Goal: Task Accomplishment & Management: Complete application form

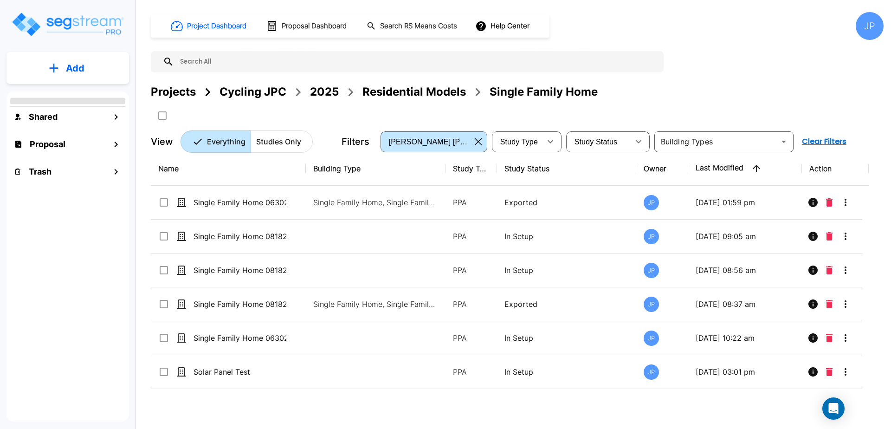
click at [328, 85] on div "2025" at bounding box center [324, 92] width 29 height 17
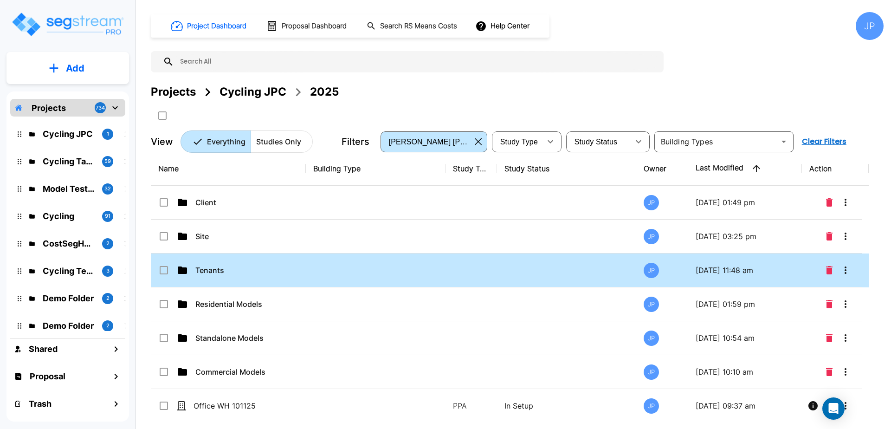
drag, startPoint x: 352, startPoint y: 253, endPoint x: 343, endPoint y: 0, distance: 253.5
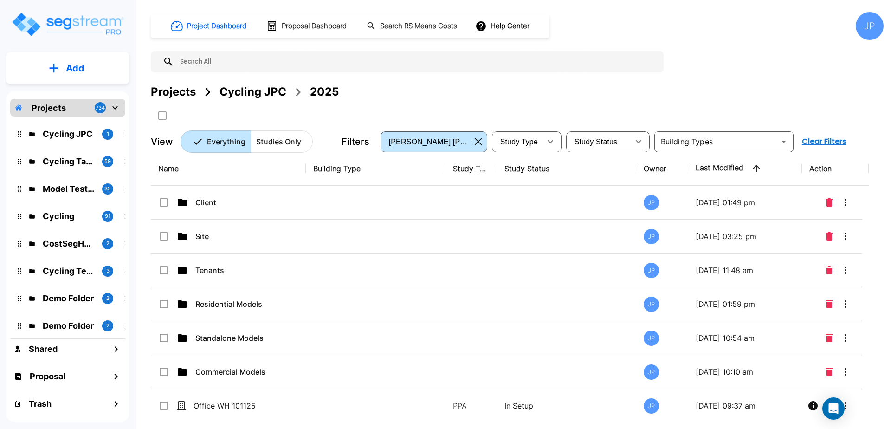
click at [352, 253] on td at bounding box center [376, 270] width 140 height 34
click at [352, 257] on td at bounding box center [376, 270] width 140 height 34
click at [380, 202] on td at bounding box center [376, 203] width 140 height 34
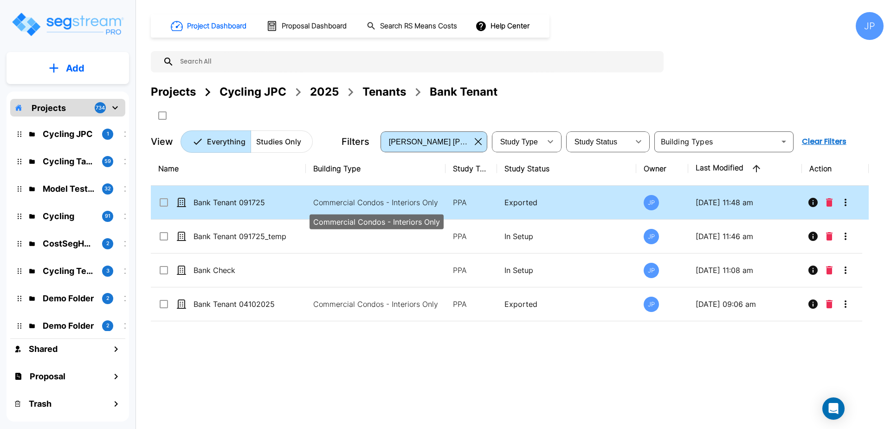
click at [378, 200] on p "Commercial Condos - Interiors Only" at bounding box center [375, 202] width 125 height 11
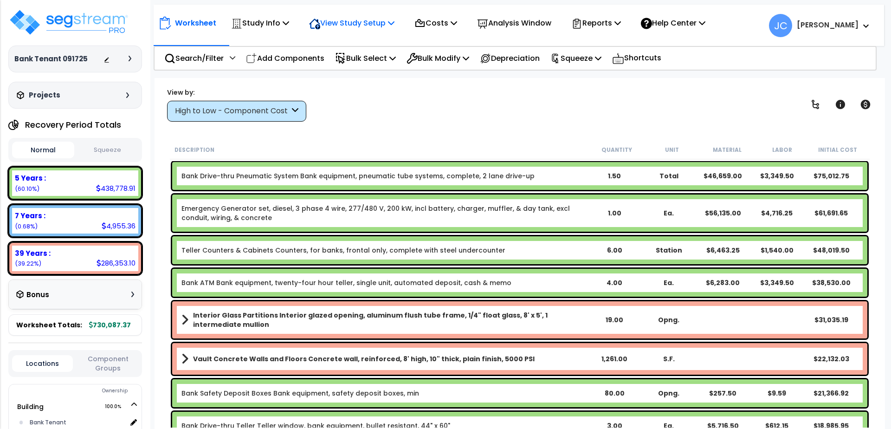
click at [357, 20] on p "View Study Setup" at bounding box center [351, 23] width 85 height 13
click at [363, 63] on link "View Questionnaire" at bounding box center [350, 63] width 92 height 19
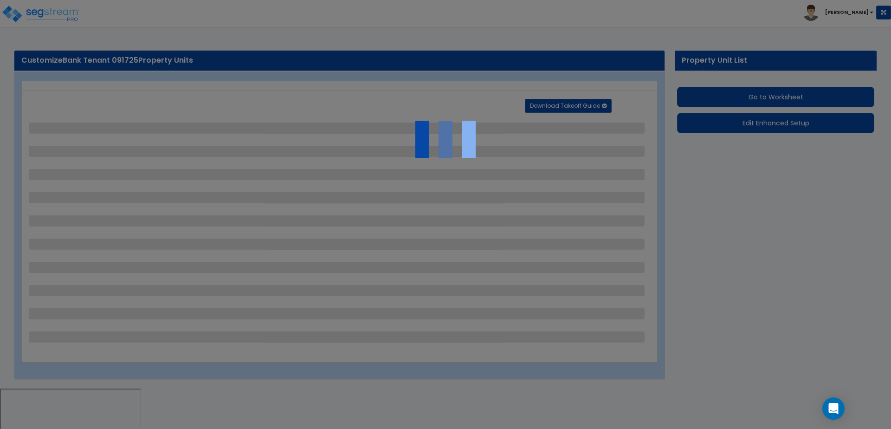
select select "2"
select select "3"
select select "4"
select select "3"
select select "6"
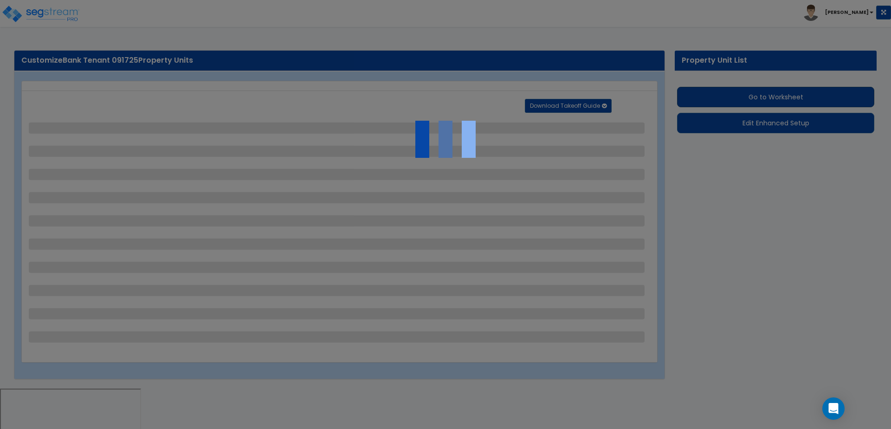
select select "2"
select select "1"
select select "3"
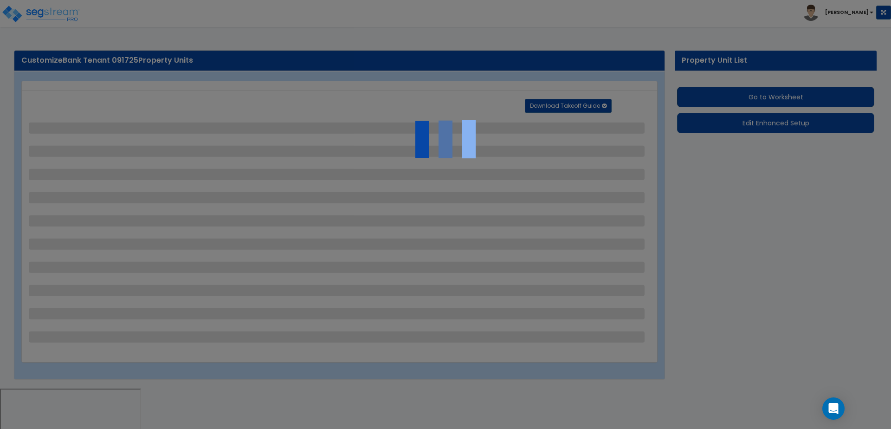
select select "2"
select select "1"
select select "3"
select select "2"
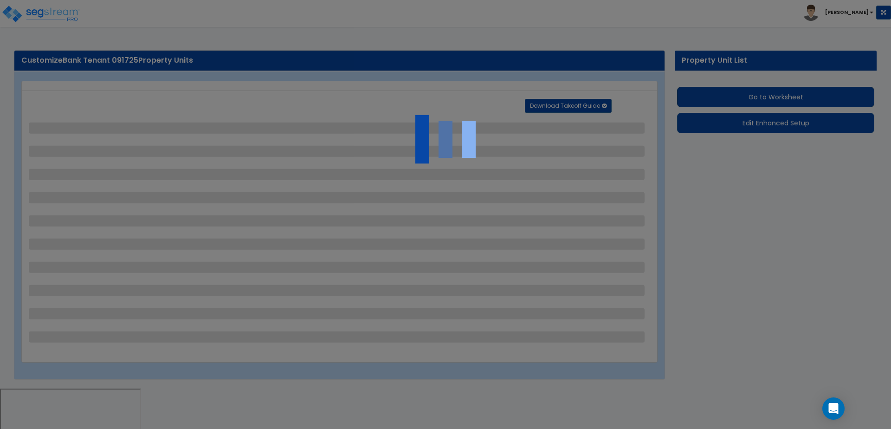
select select "3"
select select "7"
select select "2"
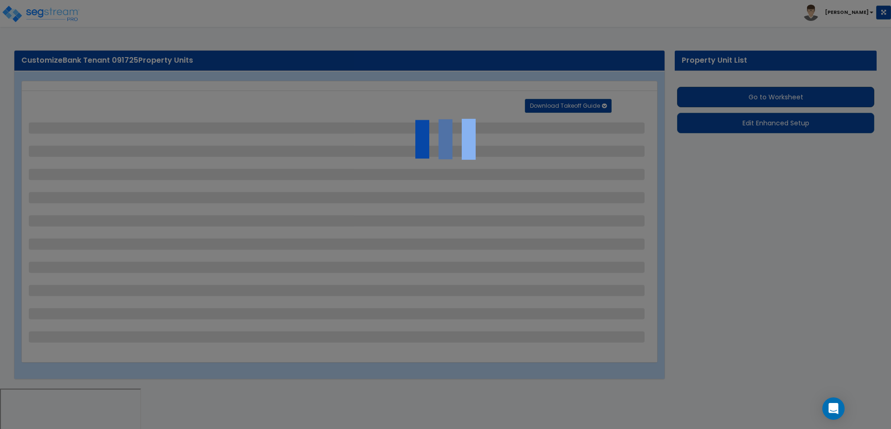
select select "5"
select select "2"
select select "7"
select select "1"
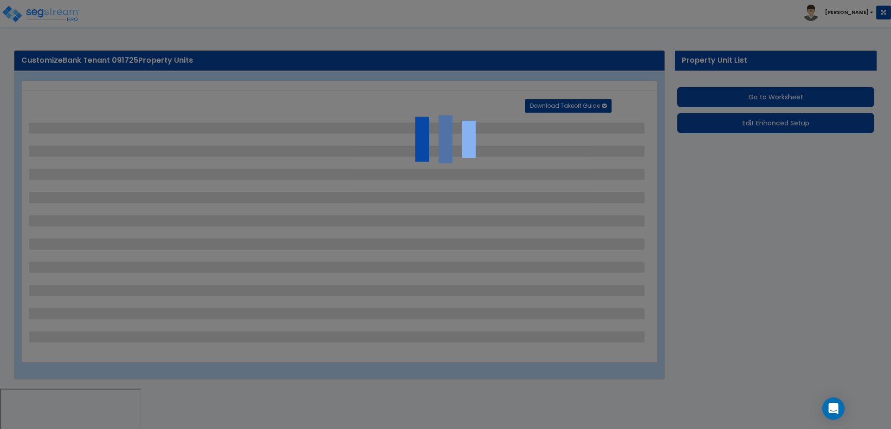
select select "2"
select select "3"
select select "1"
select select "3"
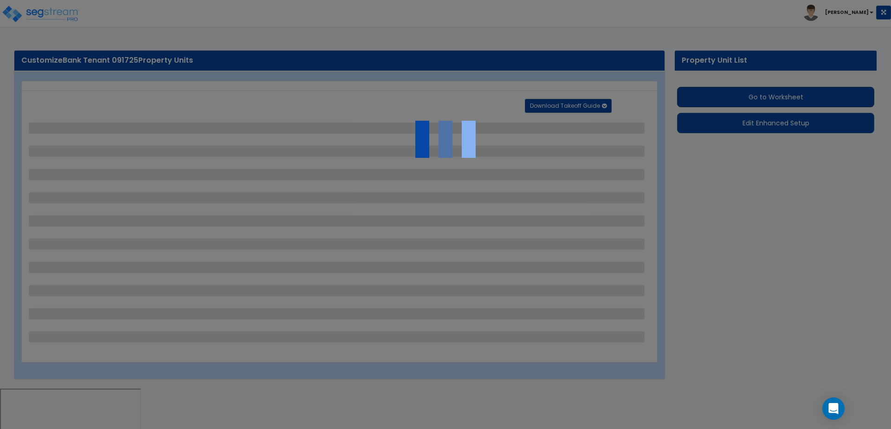
select select "1"
select select "2"
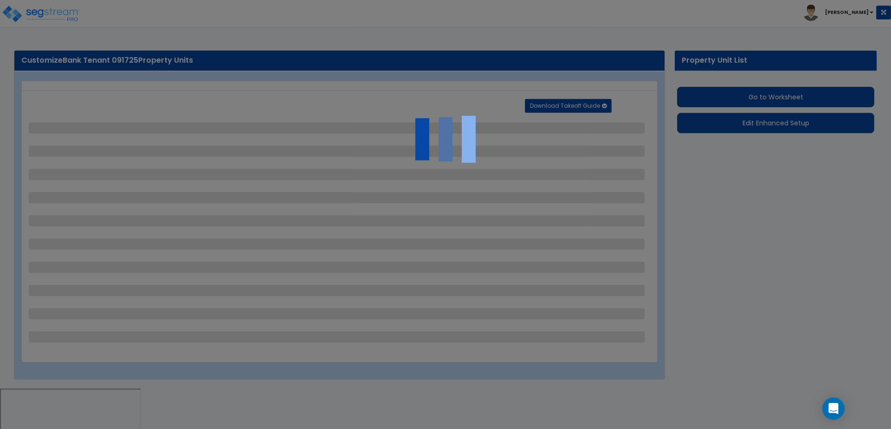
select select "1"
select select "2"
select select "1"
select select "8"
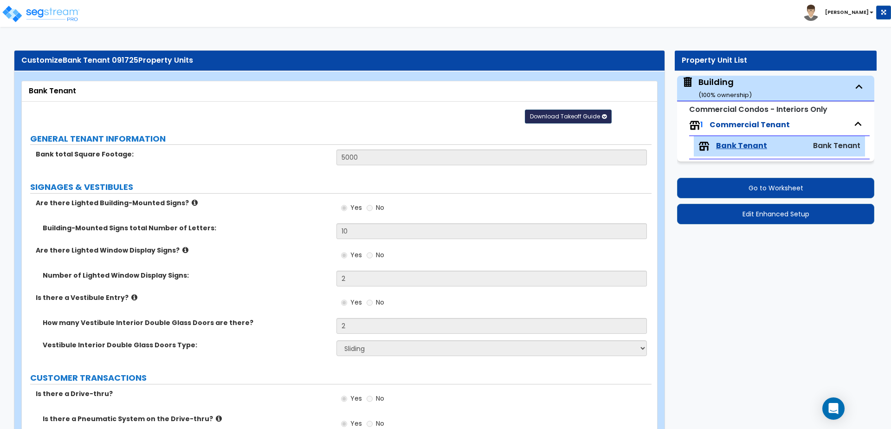
click at [596, 117] on span "Download Takeoff Guide" at bounding box center [565, 116] width 70 height 8
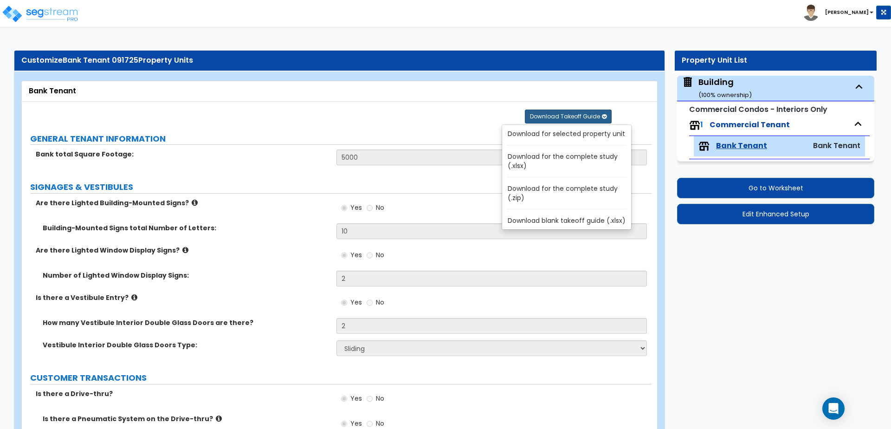
click at [559, 134] on link "Download for selected property unit" at bounding box center [568, 133] width 125 height 13
